Goal: Information Seeking & Learning: Find specific fact

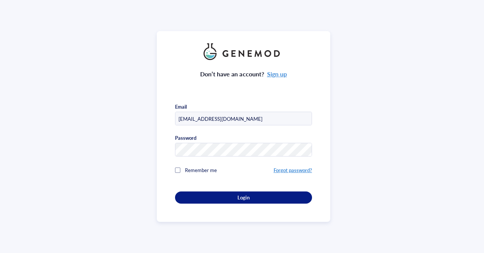
click at [234, 197] on div "Login" at bounding box center [243, 197] width 113 height 7
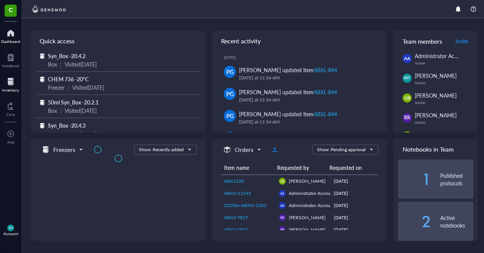
click at [8, 80] on div at bounding box center [10, 82] width 17 height 12
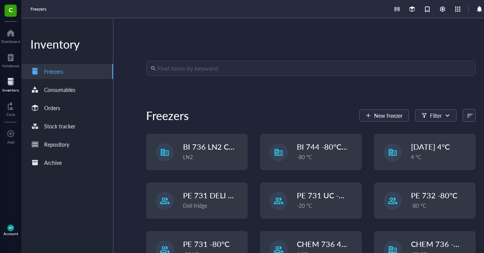
click at [220, 72] on input "search" at bounding box center [315, 68] width 314 height 14
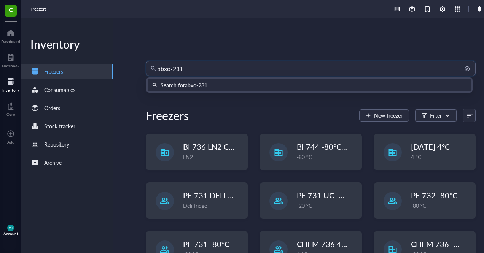
type input "abxo-2314"
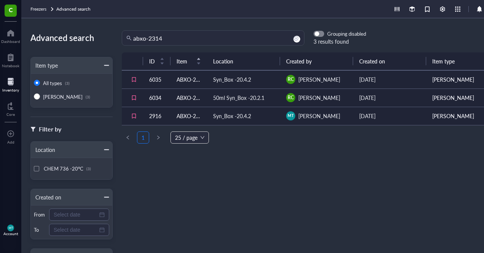
click at [207, 112] on td "Syn_Box -20.4.2" at bounding box center [243, 116] width 73 height 18
click at [193, 112] on td "ABXO-2314" at bounding box center [189, 116] width 37 height 18
click at [229, 102] on td "50ml Syn_Box -20.2.1" at bounding box center [243, 98] width 73 height 18
click at [228, 97] on div "50ml Syn_Box -20.2.1" at bounding box center [238, 98] width 51 height 8
click at [187, 97] on td "ABXO-2495" at bounding box center [189, 98] width 37 height 18
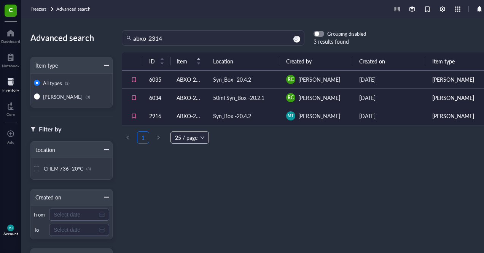
click at [180, 80] on td "ABXO-2495" at bounding box center [189, 79] width 37 height 18
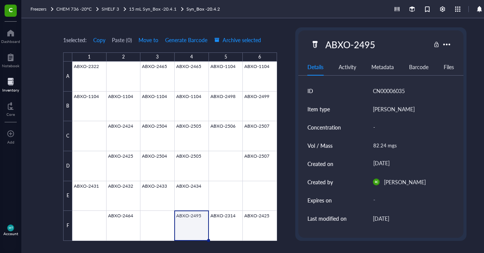
type textarea "Keep everyone on the same page…"
